Goal: Navigation & Orientation: Find specific page/section

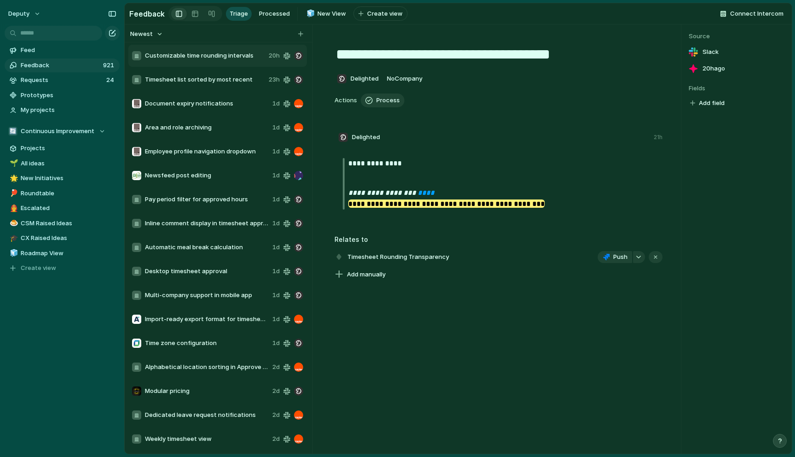
click at [102, 80] on span "Requests" at bounding box center [62, 79] width 83 height 9
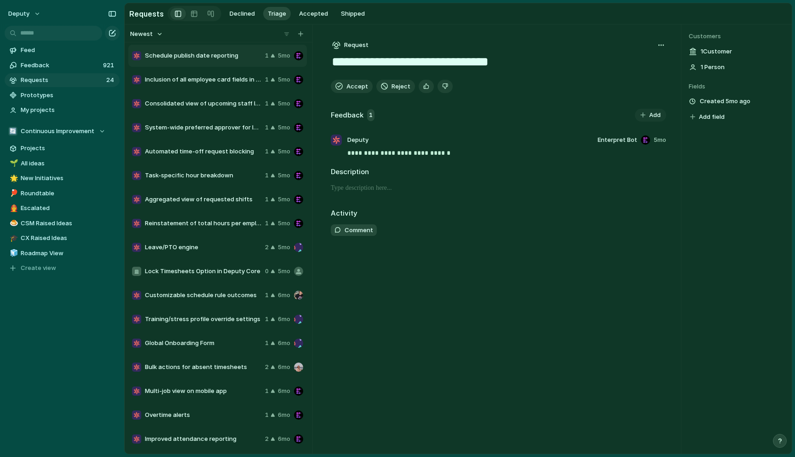
click at [202, 58] on span "Schedule publish date reporting" at bounding box center [203, 55] width 116 height 9
click at [208, 48] on div "Schedule publish date reporting 1 5mo" at bounding box center [217, 56] width 179 height 22
click at [214, 253] on div "Leave/PTO engine 2 5mo" at bounding box center [217, 247] width 179 height 22
type textarea "**********"
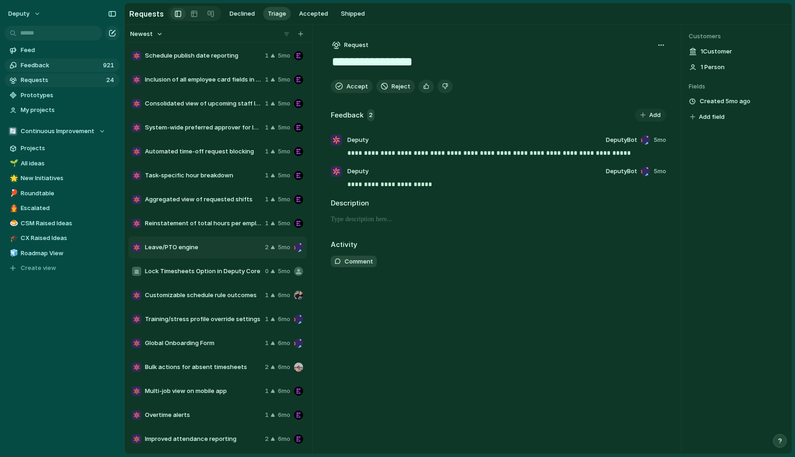
click at [23, 66] on span "Feedback" at bounding box center [61, 65] width 80 height 9
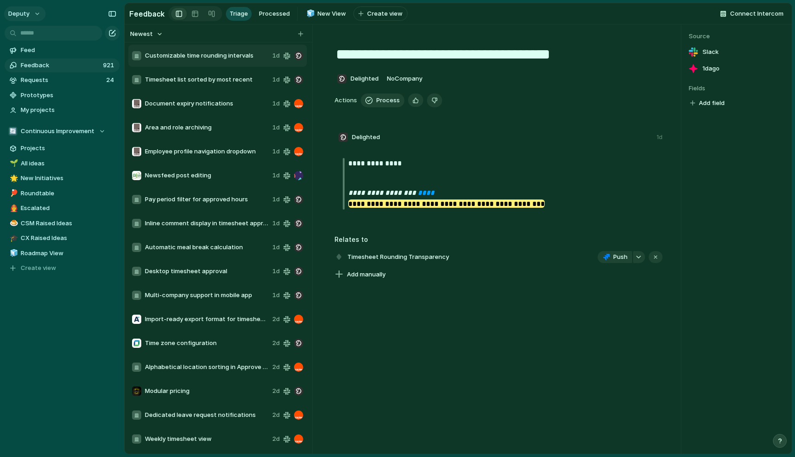
click at [26, 8] on button "deputy" at bounding box center [24, 13] width 41 height 15
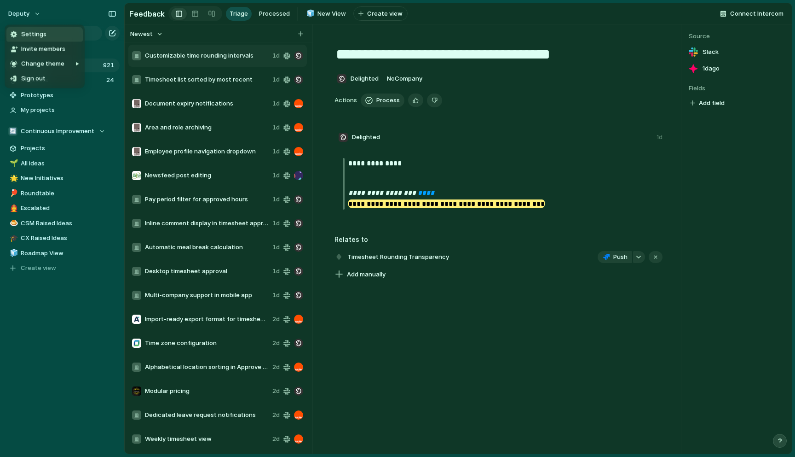
click at [34, 30] on span "Settings" at bounding box center [33, 34] width 25 height 9
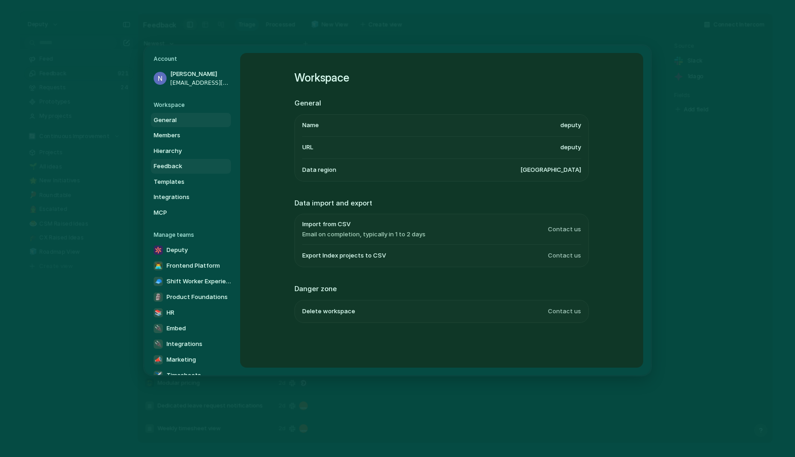
click at [177, 169] on span "Feedback" at bounding box center [183, 166] width 59 height 9
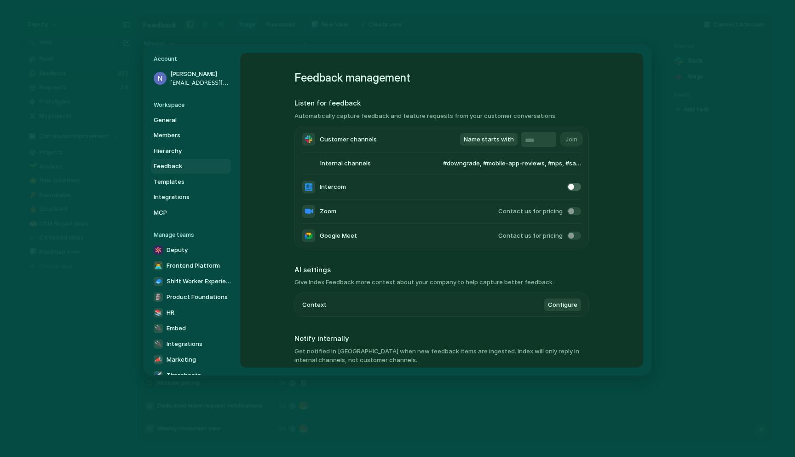
scroll to position [1, 0]
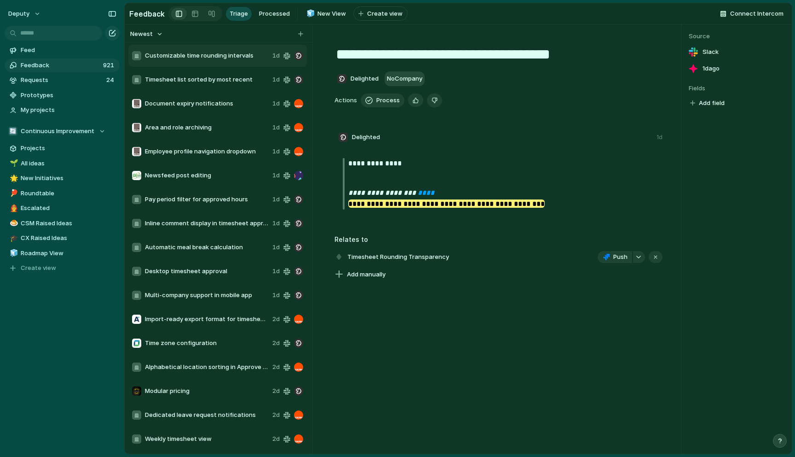
scroll to position [54, 0]
